Goal: Task Accomplishment & Management: Manage account settings

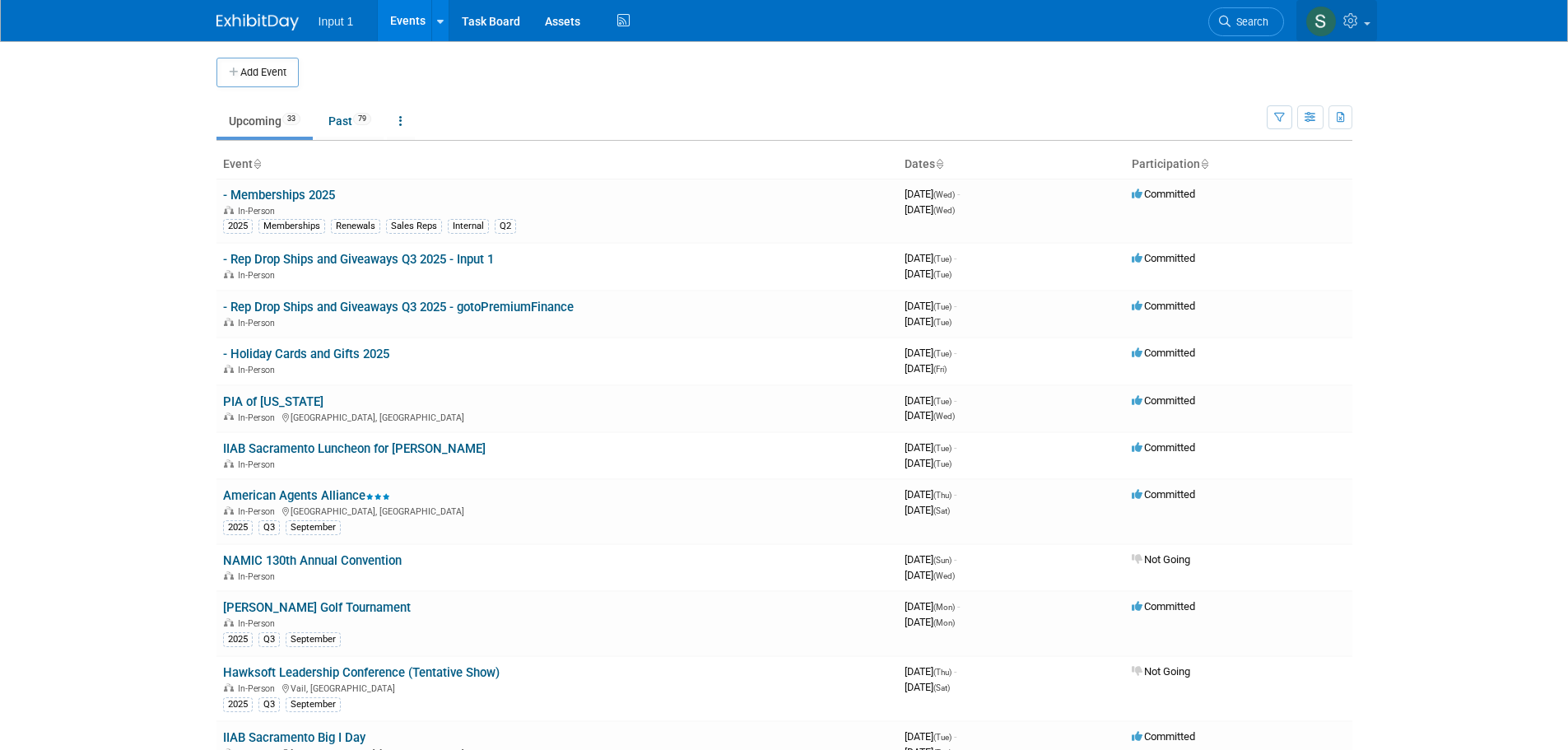
click at [1364, 33] on link at bounding box center [1337, 21] width 80 height 41
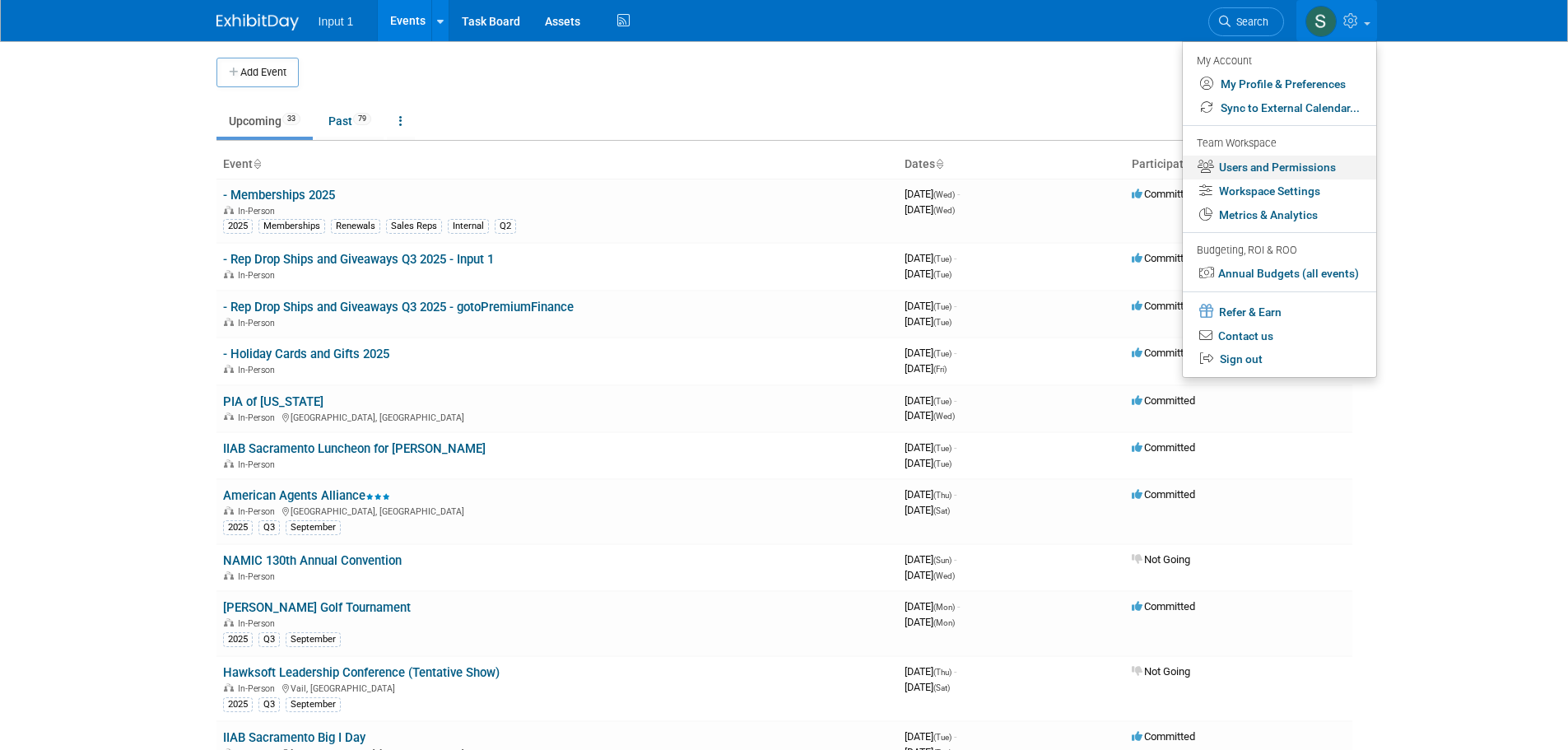
click at [1273, 167] on link "Users and Permissions" at bounding box center [1280, 167] width 194 height 24
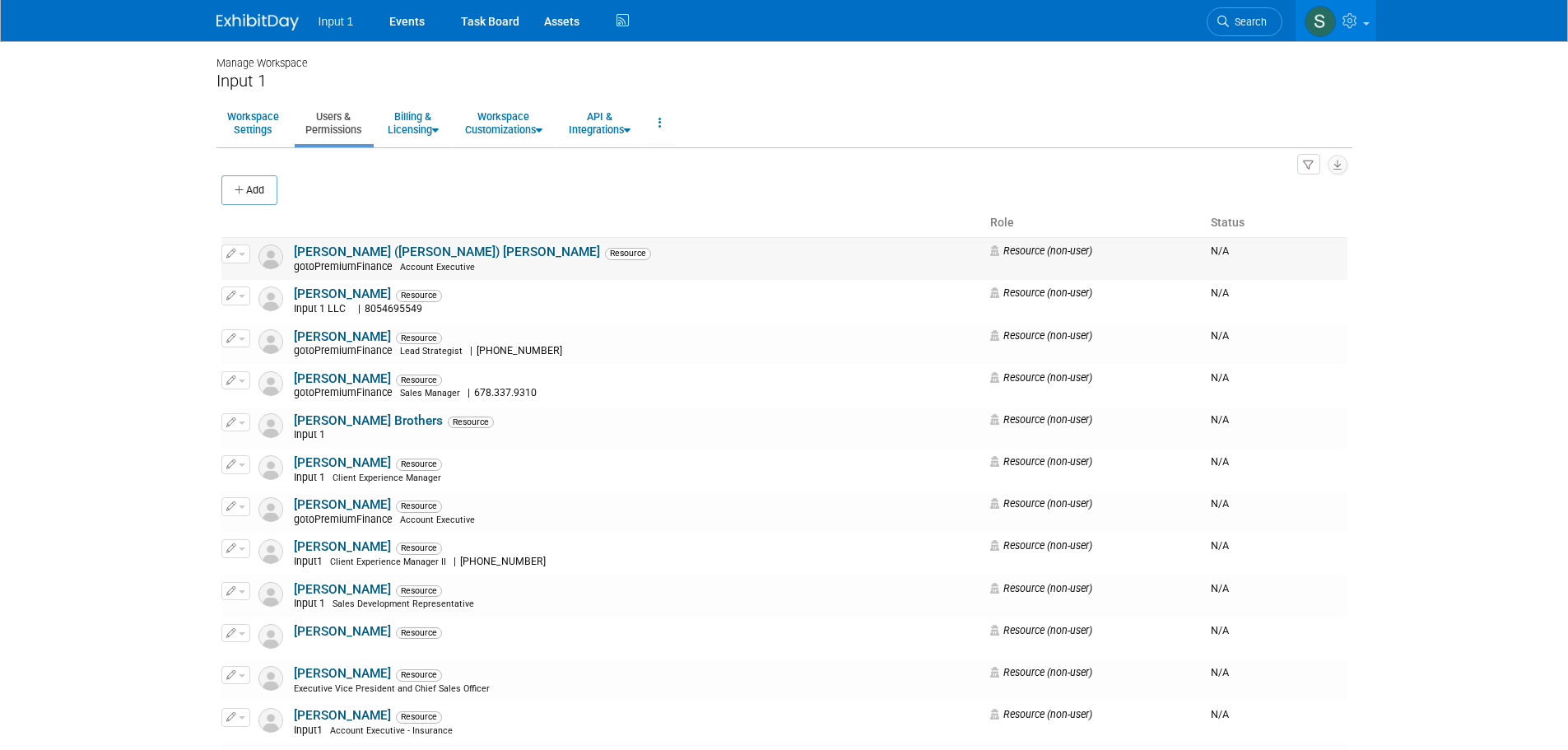
click at [379, 261] on div "gotoPremiumFinance Account Executive" at bounding box center [637, 267] width 687 height 13
click at [384, 251] on link "[PERSON_NAME] ([PERSON_NAME]) [PERSON_NAME]" at bounding box center [446, 252] width 306 height 15
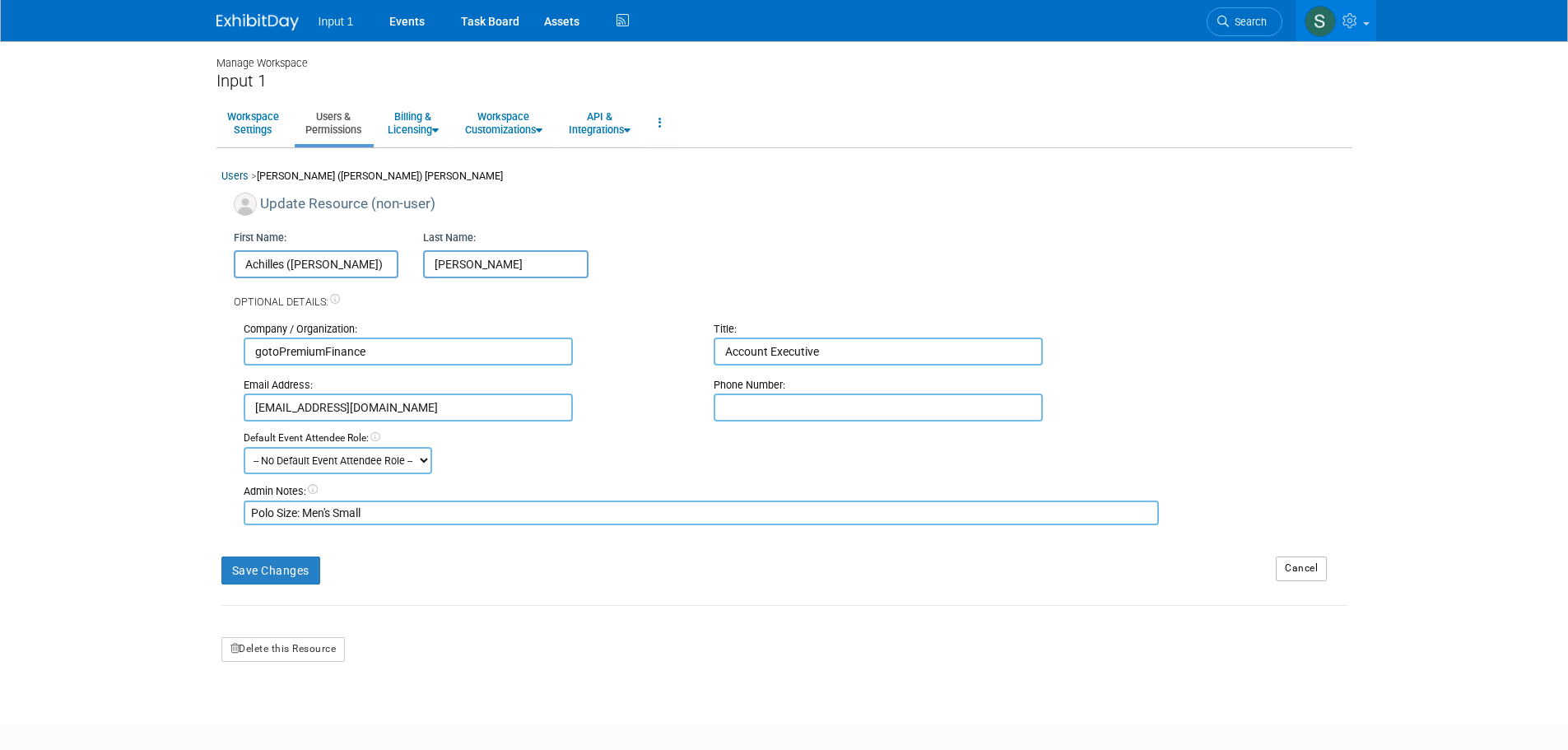
click at [332, 516] on textarea "Polo Size: Men's Small" at bounding box center [702, 512] width 916 height 25
click at [415, 516] on textarea "Polo Size: Men's Small" at bounding box center [702, 512] width 916 height 25
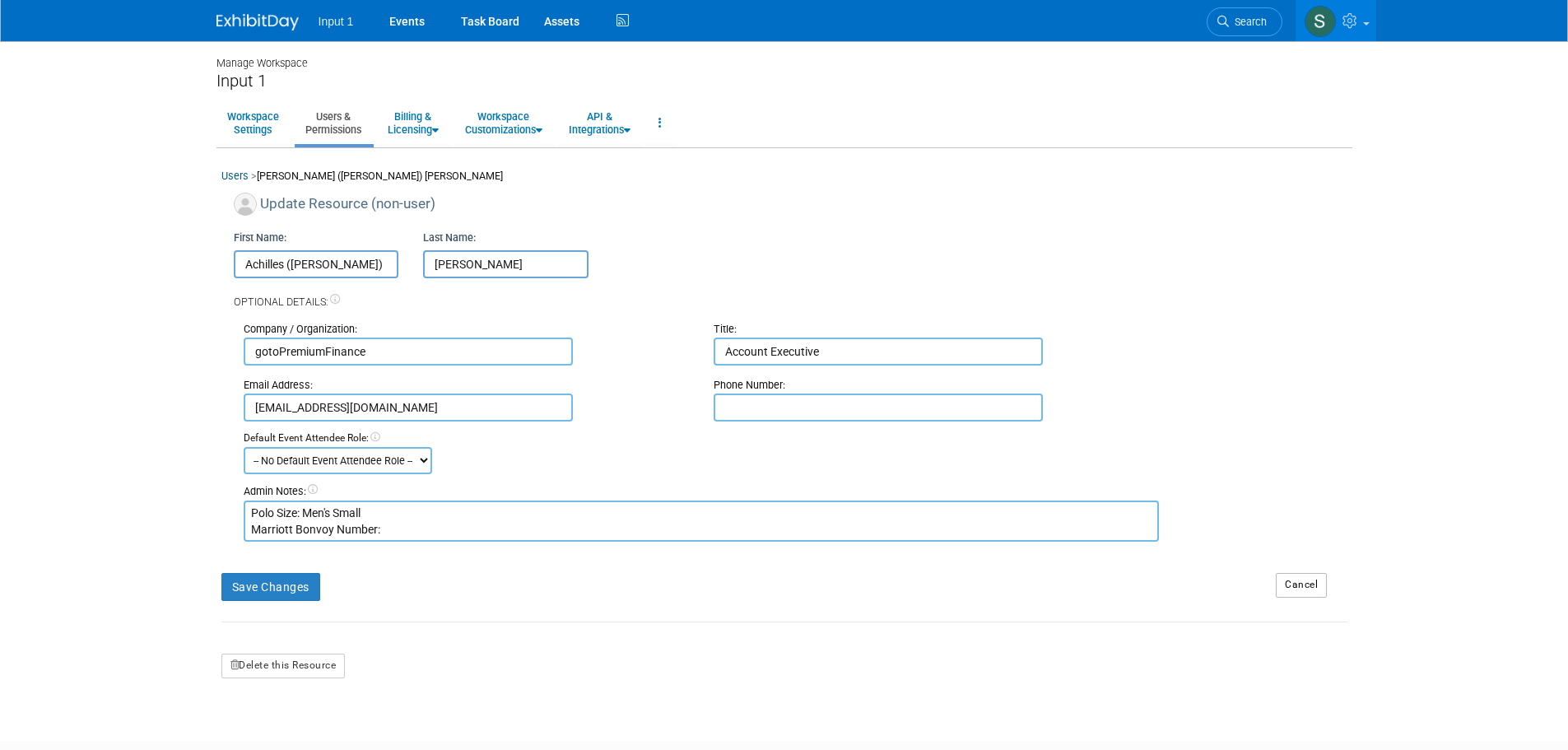
paste textarea "789802644"
type textarea "Polo Size: Men's Small Marriott Bonvoy Number: 789802644"
click at [279, 583] on button "Save Changes" at bounding box center [271, 587] width 99 height 28
